Goal: Obtain resource: Download file/media

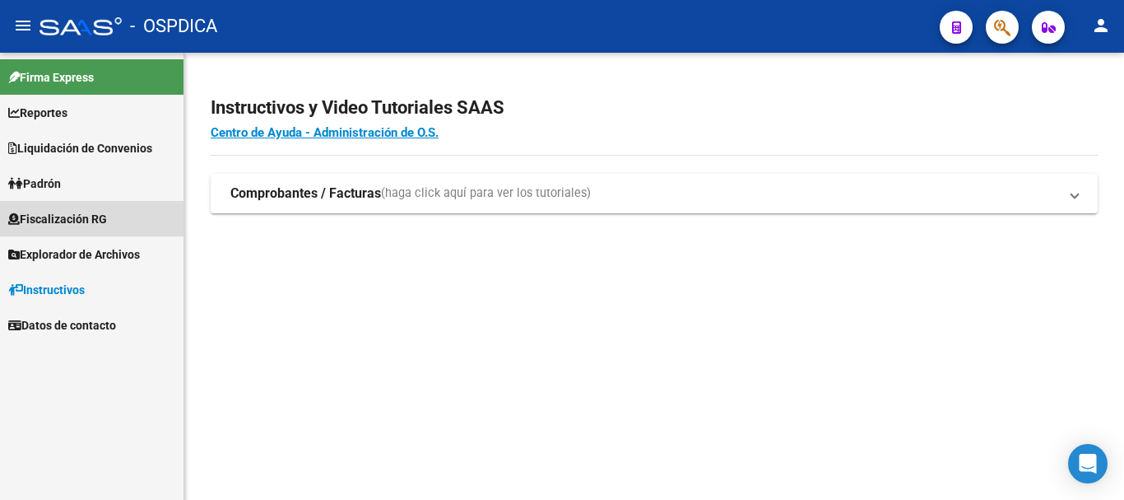
click at [58, 220] on span "Fiscalización RG" at bounding box center [57, 219] width 99 height 18
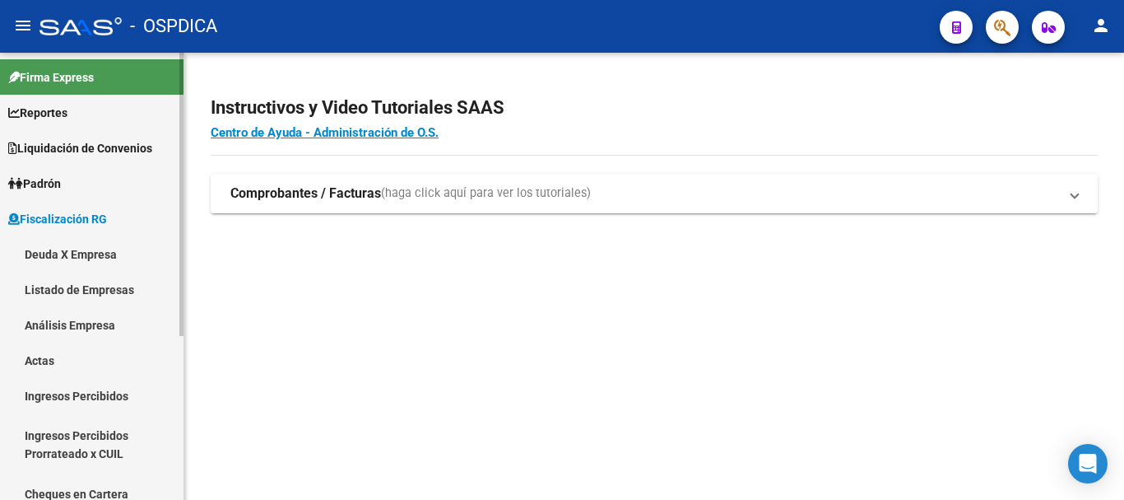
click at [100, 215] on span "Fiscalización RG" at bounding box center [57, 219] width 99 height 18
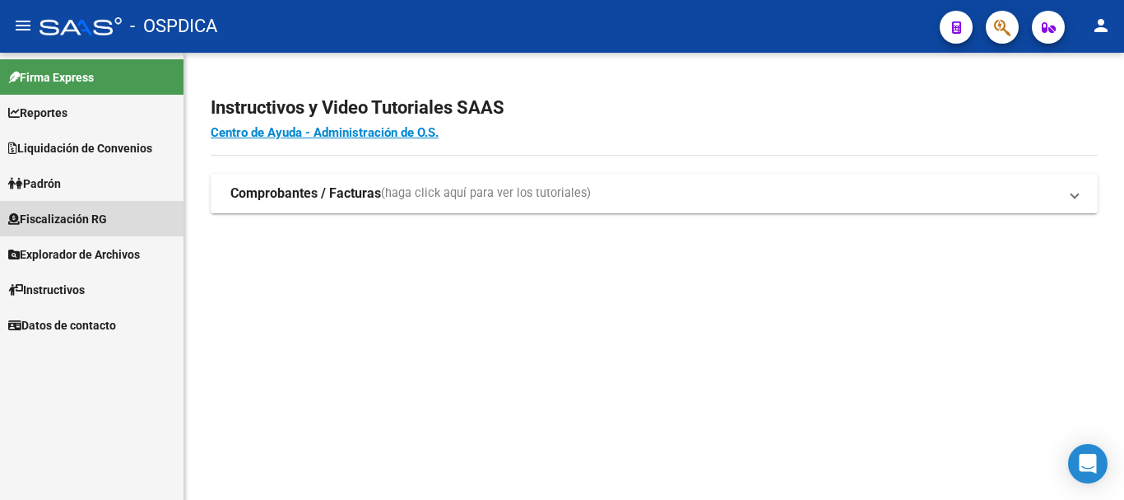
click at [100, 215] on span "Fiscalización RG" at bounding box center [57, 219] width 99 height 18
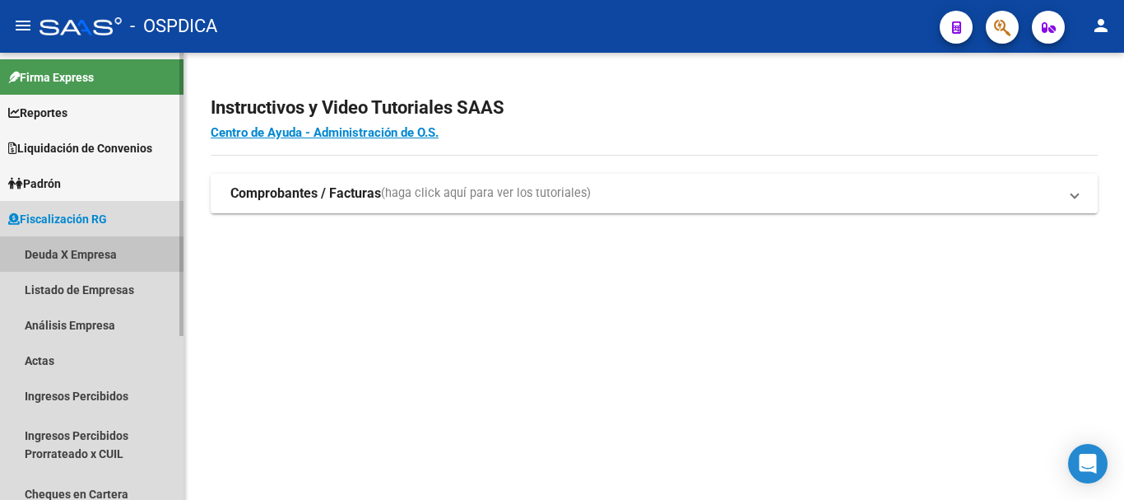
click at [77, 259] on link "Deuda X Empresa" at bounding box center [92, 253] width 184 height 35
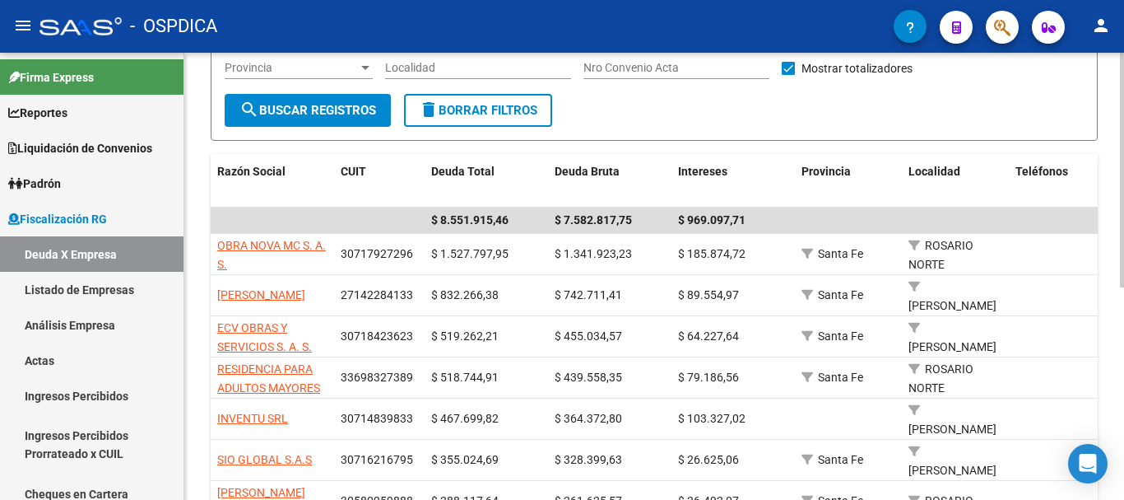
scroll to position [206, 0]
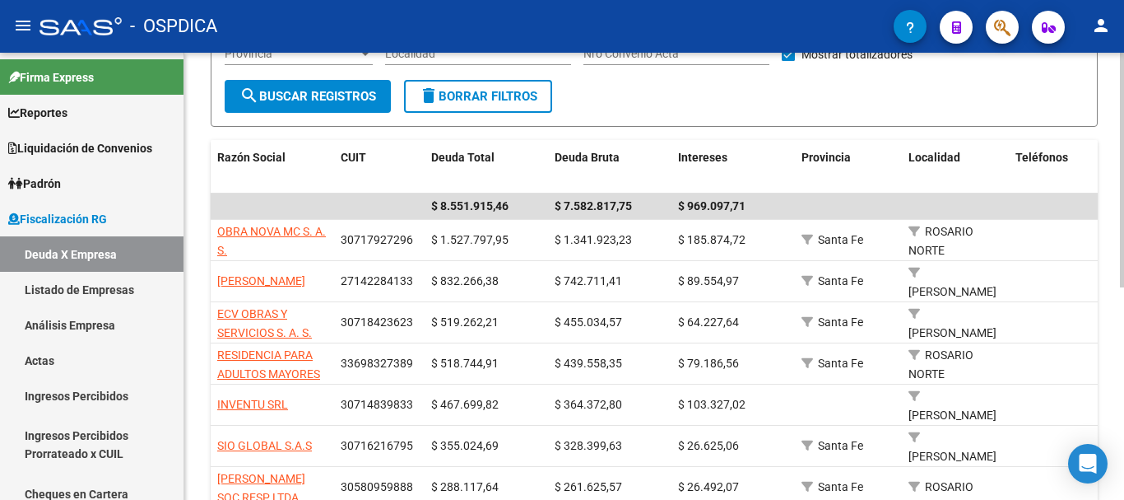
click at [1124, 235] on div at bounding box center [1122, 270] width 4 height 235
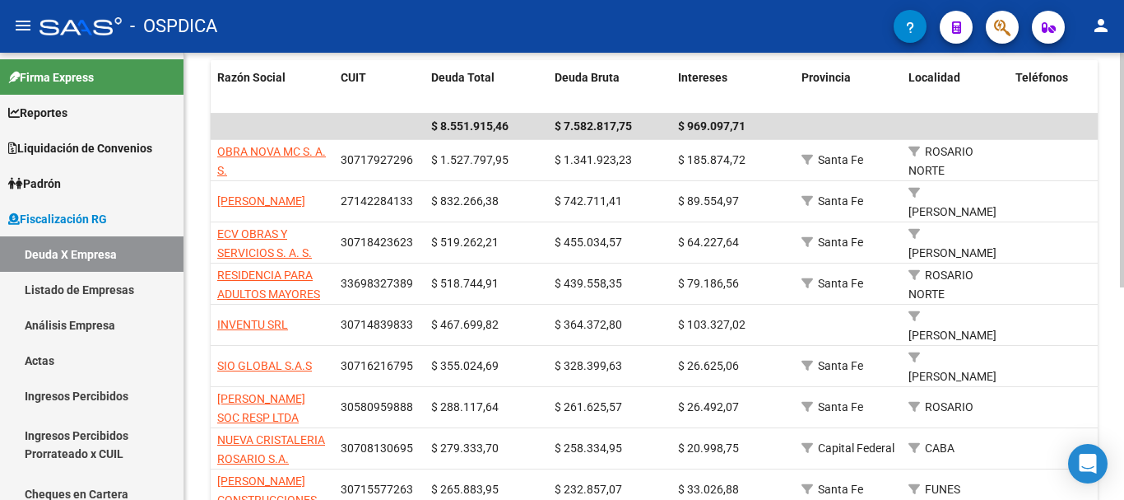
scroll to position [327, 0]
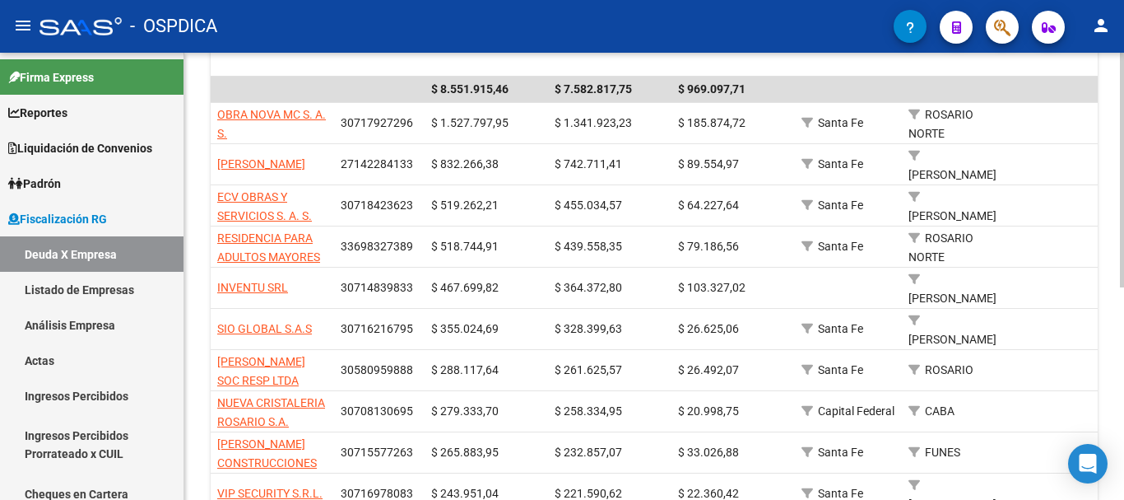
click at [1124, 258] on div at bounding box center [1122, 327] width 4 height 235
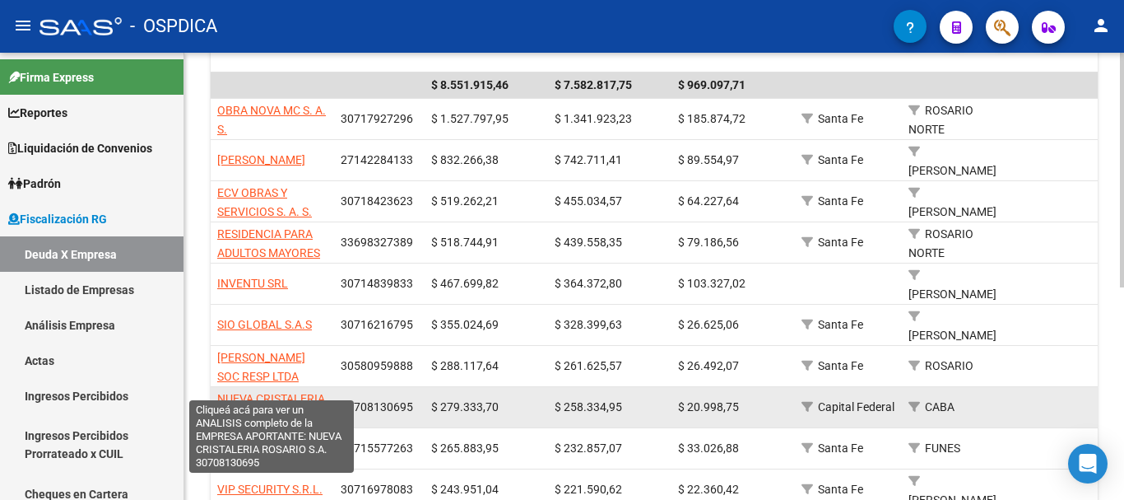
click at [271, 392] on span "NUEVA CRISTALERIA ROSARIO S.A." at bounding box center [271, 408] width 108 height 32
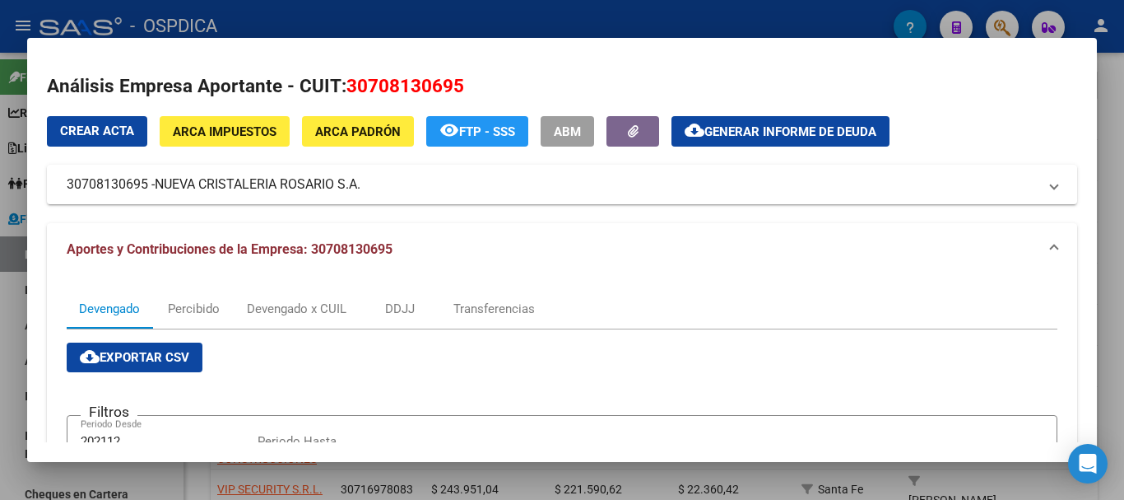
click at [169, 358] on span "cloud_download Exportar CSV" at bounding box center [134, 357] width 109 height 15
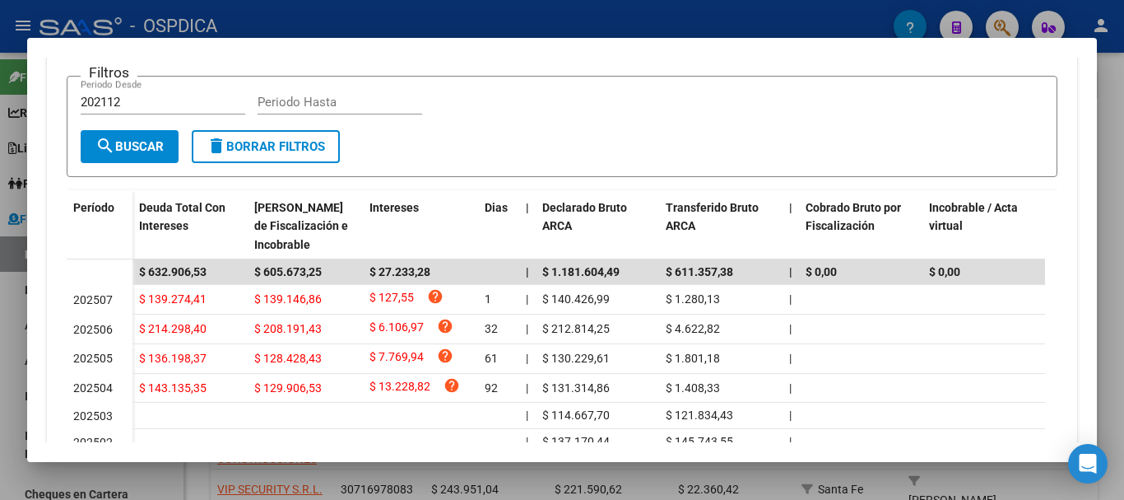
scroll to position [0, 0]
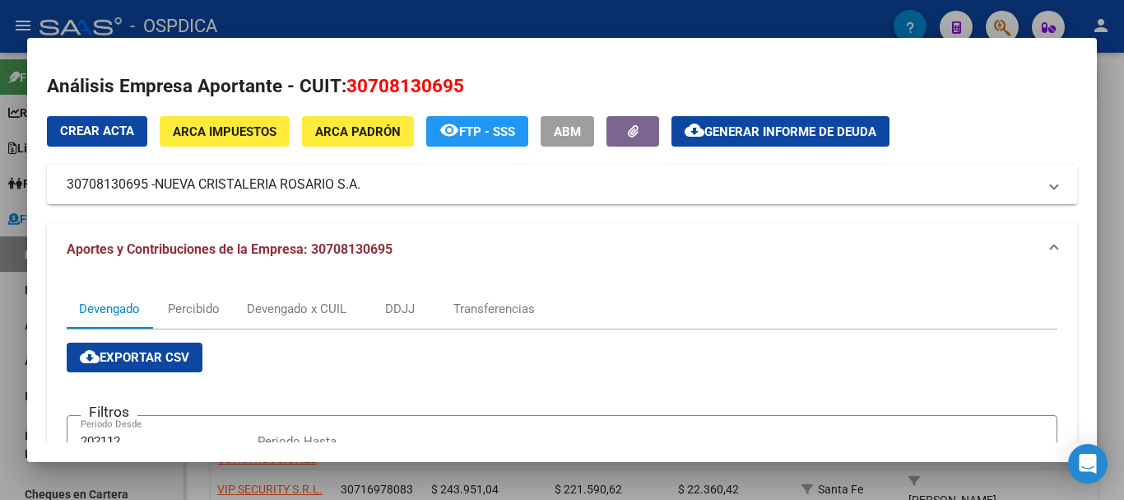
click at [809, 23] on div at bounding box center [562, 250] width 1124 height 500
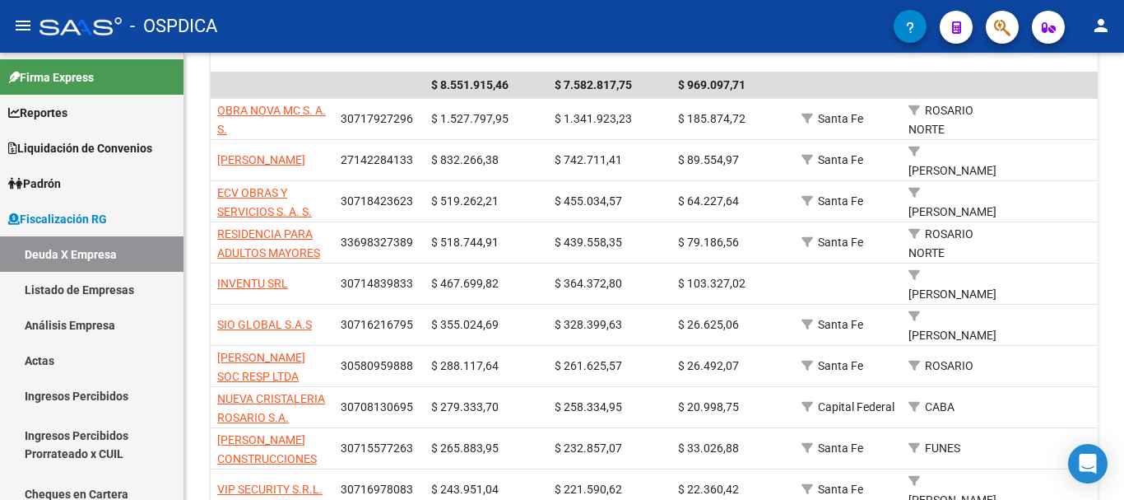
drag, startPoint x: 142, startPoint y: 21, endPoint x: 226, endPoint y: 24, distance: 84.0
click at [226, 24] on div "- OSPDICA" at bounding box center [467, 26] width 854 height 36
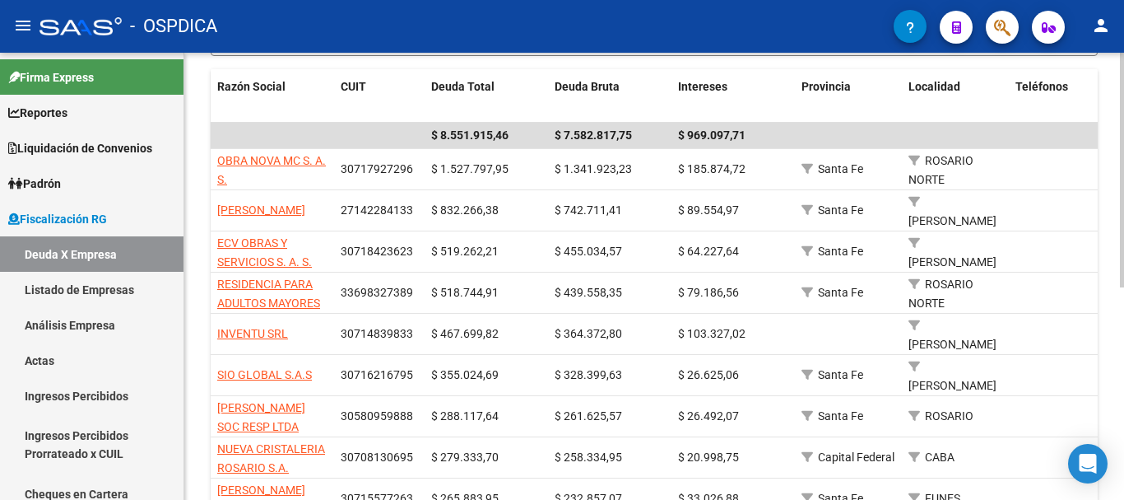
scroll to position [278, 0]
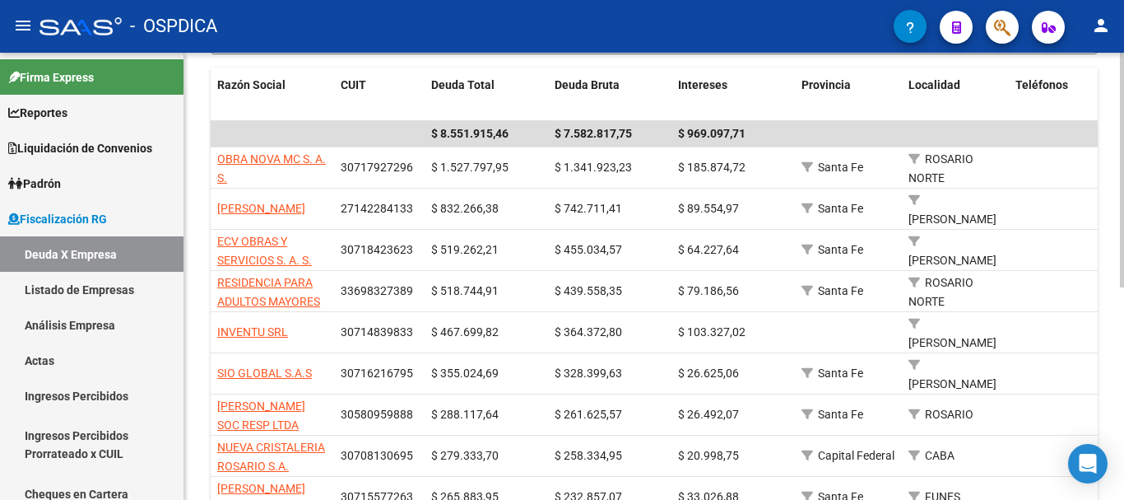
click at [1124, 252] on div at bounding box center [1122, 305] width 4 height 235
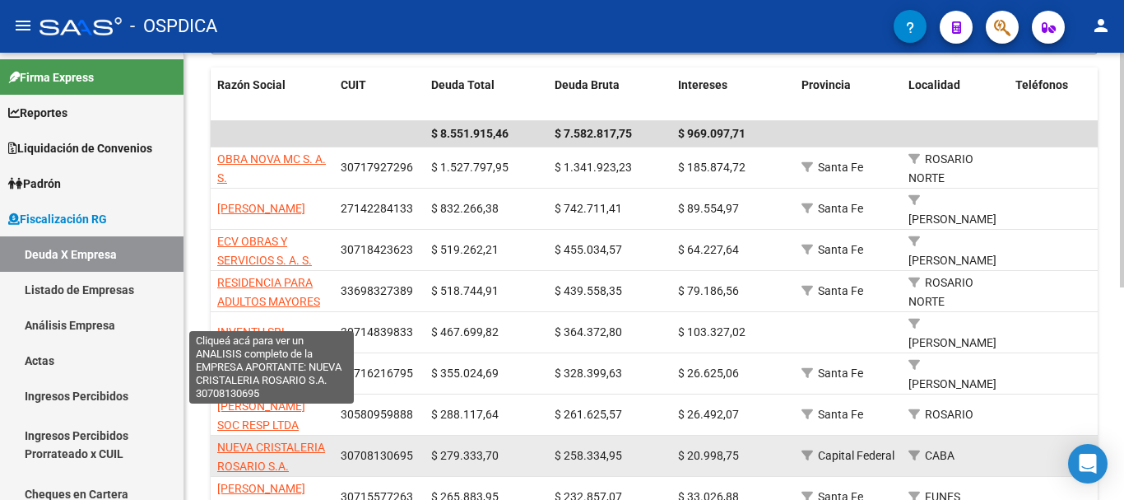
click at [256, 440] on span "NUEVA CRISTALERIA ROSARIO S.A." at bounding box center [271, 456] width 108 height 32
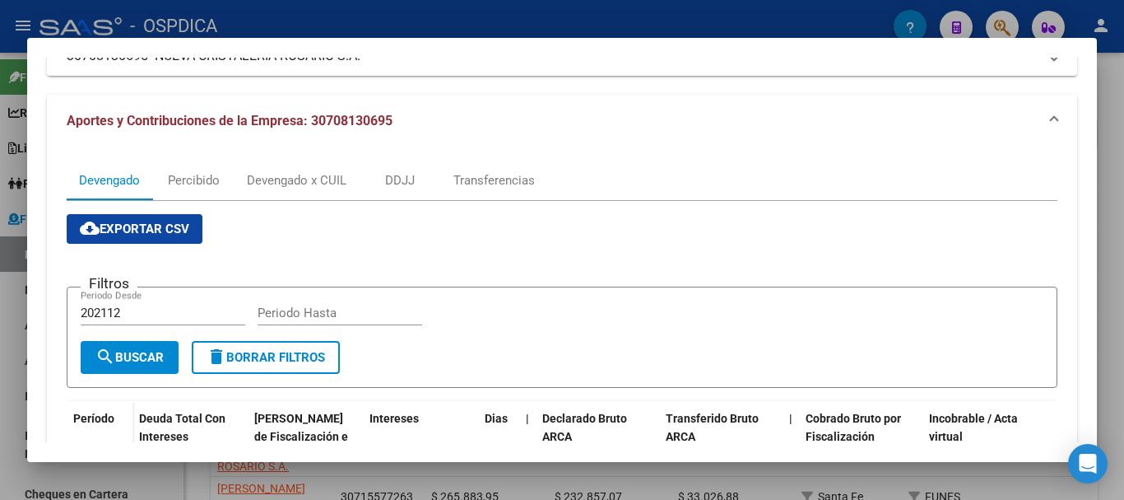
scroll to position [130, 0]
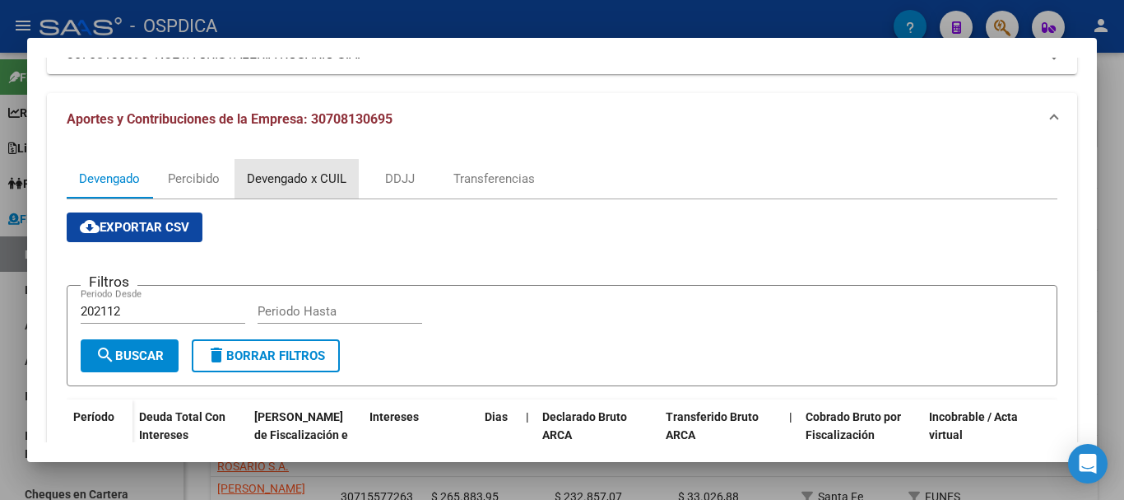
click at [275, 183] on div "Devengado x CUIL" at bounding box center [297, 179] width 100 height 18
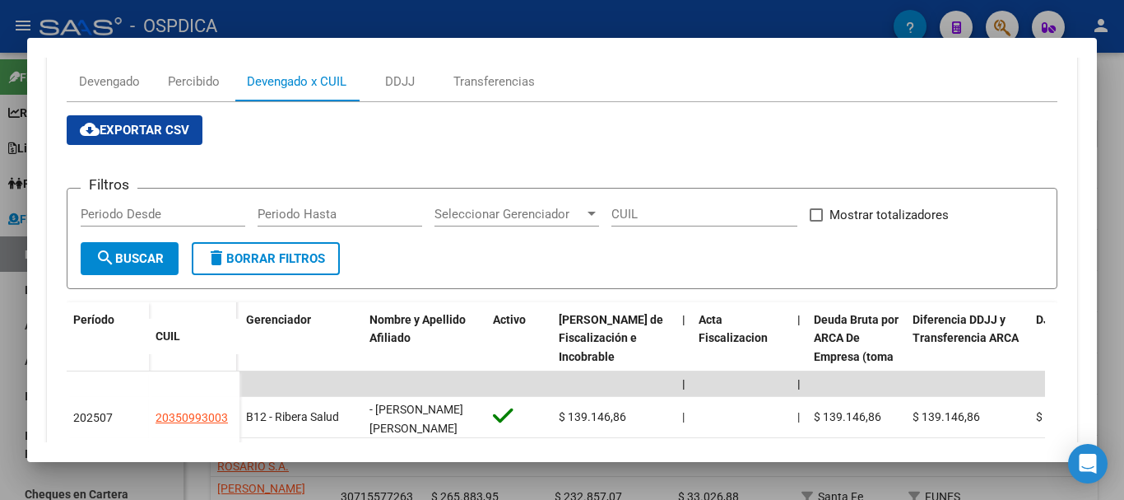
scroll to position [236, 0]
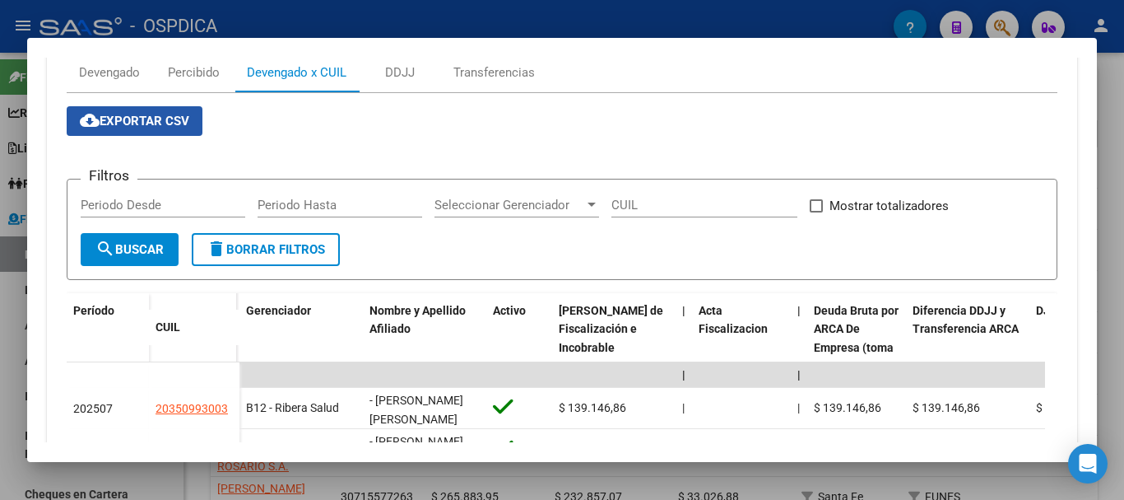
click at [145, 109] on button "cloud_download Exportar CSV" at bounding box center [135, 121] width 136 height 30
